Goal: Information Seeking & Learning: Check status

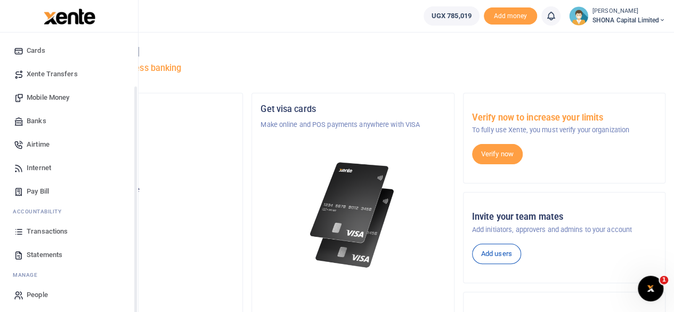
scroll to position [68, 0]
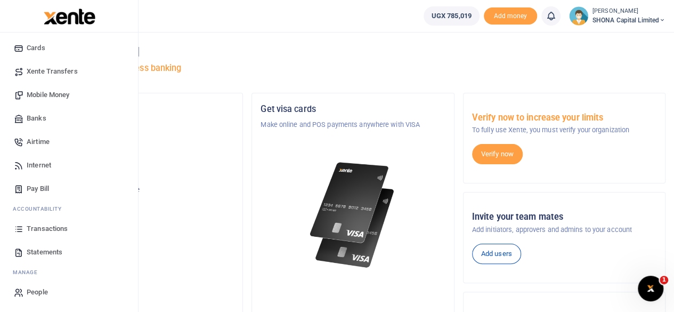
click at [29, 249] on span "Statements" at bounding box center [45, 252] width 36 height 11
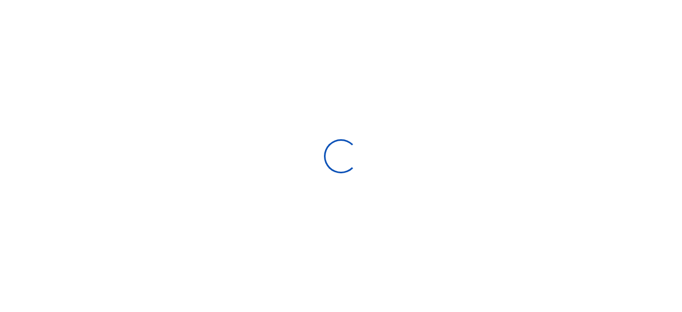
select select "ALL"
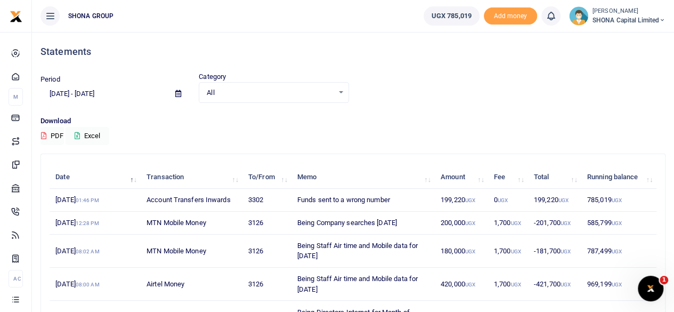
click at [178, 93] on icon at bounding box center [178, 93] width 6 height 7
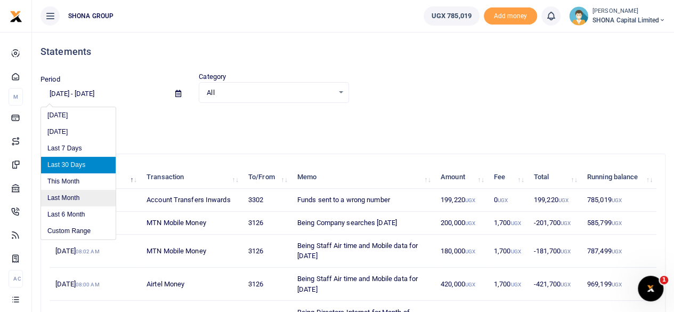
click at [64, 194] on li "Last Month" at bounding box center [78, 198] width 75 height 17
type input "[DATE] - [DATE]"
